Goal: Information Seeking & Learning: Learn about a topic

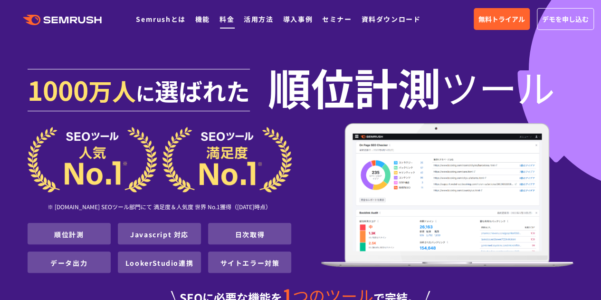
click at [230, 16] on link "料金" at bounding box center [227, 19] width 15 height 10
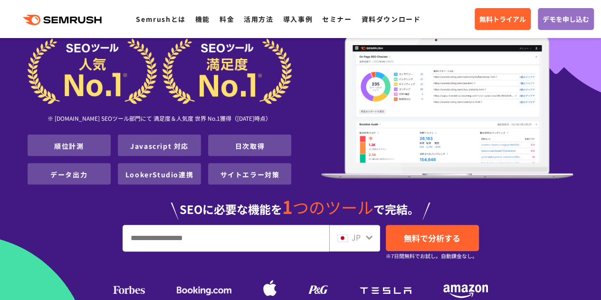
scroll to position [95, 0]
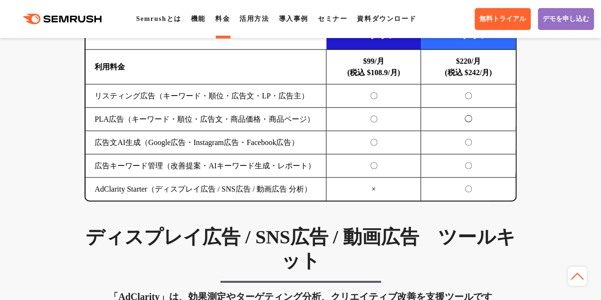
scroll to position [1180, 0]
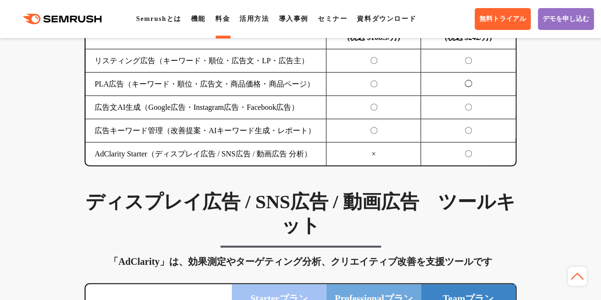
drag, startPoint x: 606, startPoint y: 13, endPoint x: 595, endPoint y: 99, distance: 87.1
